Goal: Transaction & Acquisition: Purchase product/service

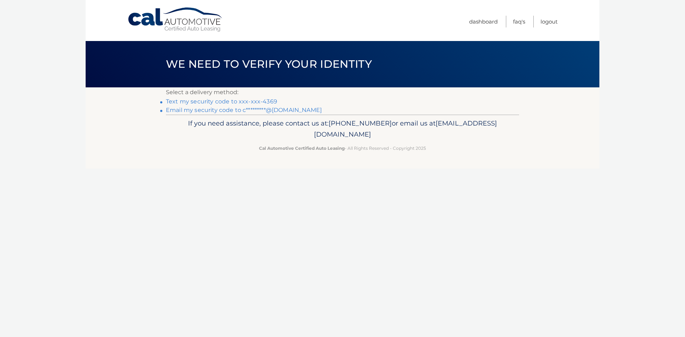
click at [234, 102] on link "Text my security code to xxx-xxx-4369" at bounding box center [221, 101] width 111 height 7
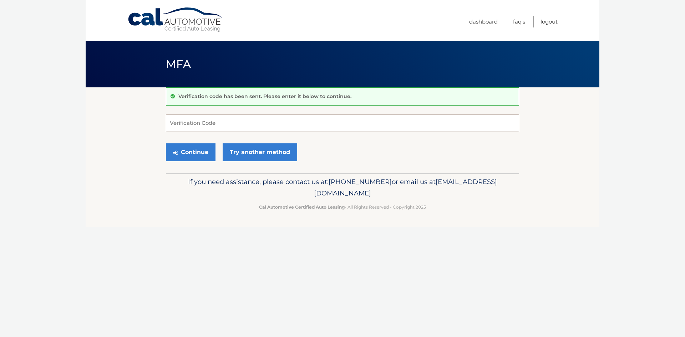
click at [218, 122] on input "Verification Code" at bounding box center [342, 123] width 353 height 18
type input "380987"
click at [166, 143] on button "Continue" at bounding box center [191, 152] width 50 height 18
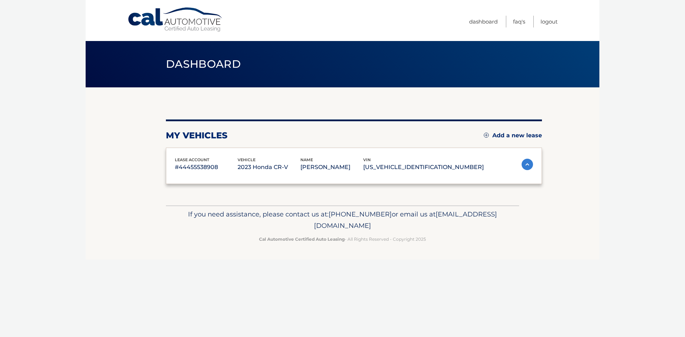
click at [197, 152] on div "lease account #44455538908 vehicle 2023 Honda CR-V name [PERSON_NAME] vin [US_V…" at bounding box center [354, 166] width 376 height 37
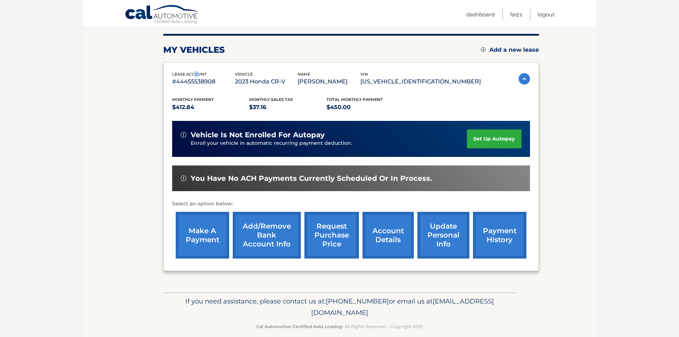
scroll to position [95, 0]
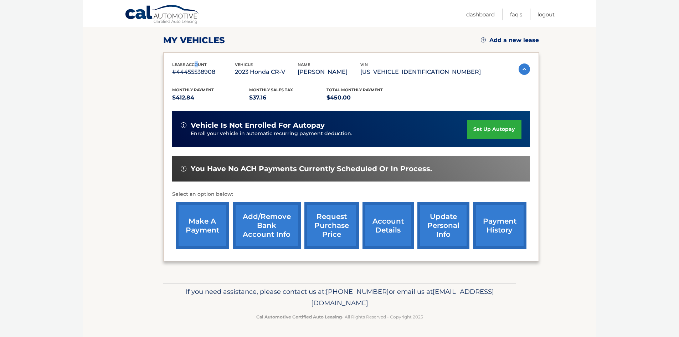
click at [211, 227] on link "make a payment" at bounding box center [202, 225] width 53 height 47
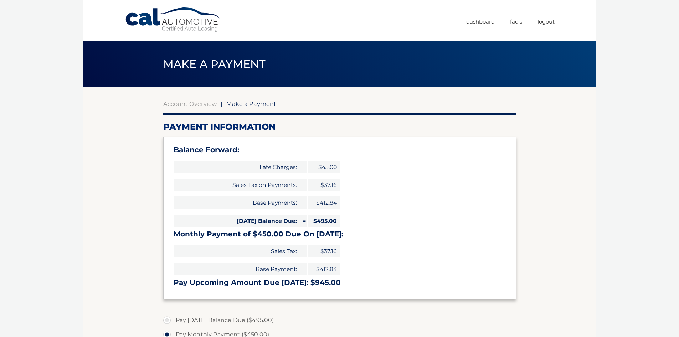
select select "ODkxN2I5NzgtMzQ5MC00MWE2LWE3YjEtZWFlMTY1ZjIxNDgx"
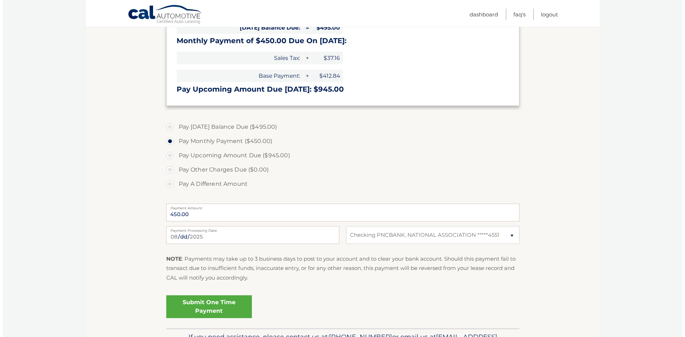
scroll to position [214, 0]
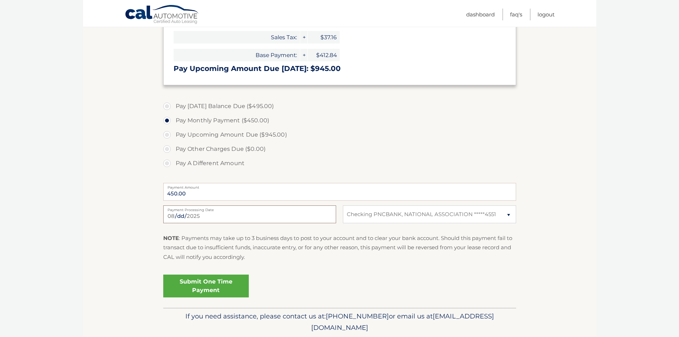
click at [274, 217] on input "2025-08-16" at bounding box center [249, 214] width 173 height 18
click at [241, 215] on input "2025-08-18" at bounding box center [249, 214] width 173 height 18
click at [201, 216] on input "2025-08-18" at bounding box center [249, 214] width 173 height 18
type input "2025-08-16"
click at [207, 284] on link "Submit One Time Payment" at bounding box center [206, 286] width 86 height 23
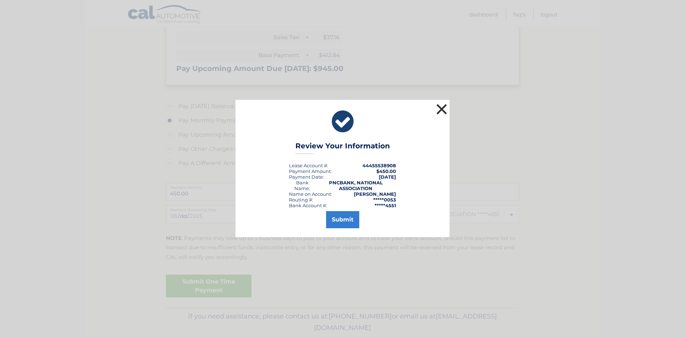
drag, startPoint x: 440, startPoint y: 108, endPoint x: 456, endPoint y: 116, distance: 18.0
click at [440, 108] on button "×" at bounding box center [441, 109] width 14 height 14
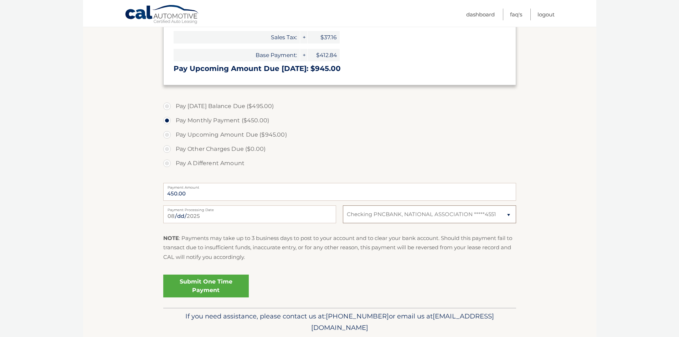
click at [418, 216] on select "Select Bank Account Checking PNCBANK, NATIONAL ASSOCIATION *****4551" at bounding box center [429, 214] width 173 height 18
click at [343, 205] on select "Select Bank Account Checking PNCBANK, NATIONAL ASSOCIATION *****4551" at bounding box center [429, 214] width 173 height 18
click at [205, 286] on link "Submit One Time Payment" at bounding box center [206, 286] width 86 height 23
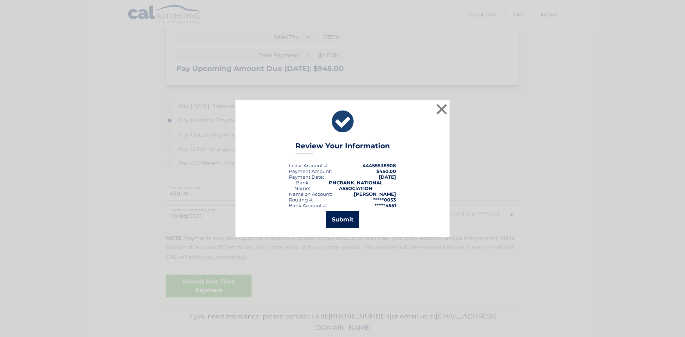
click at [344, 221] on button "Submit" at bounding box center [342, 219] width 33 height 17
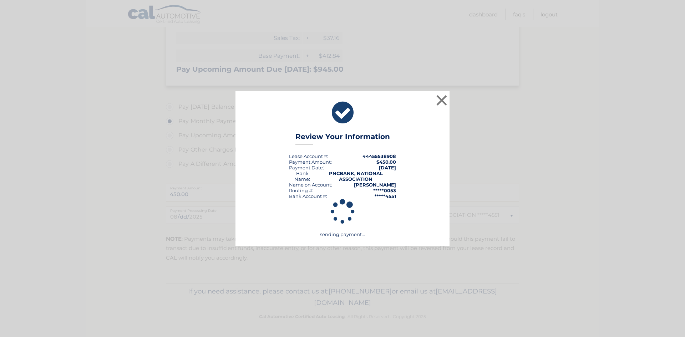
scroll to position [213, 0]
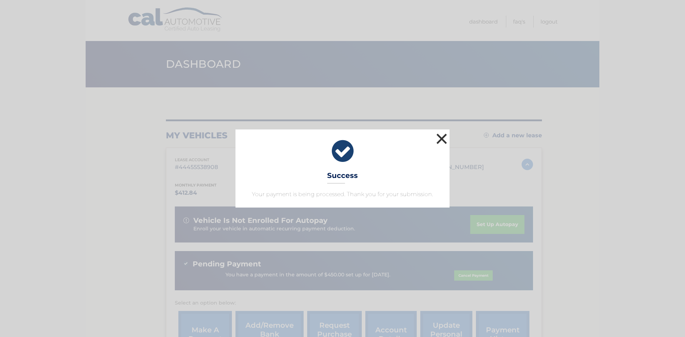
click at [444, 140] on button "×" at bounding box center [441, 139] width 14 height 14
